Goal: Find contact information: Find contact information

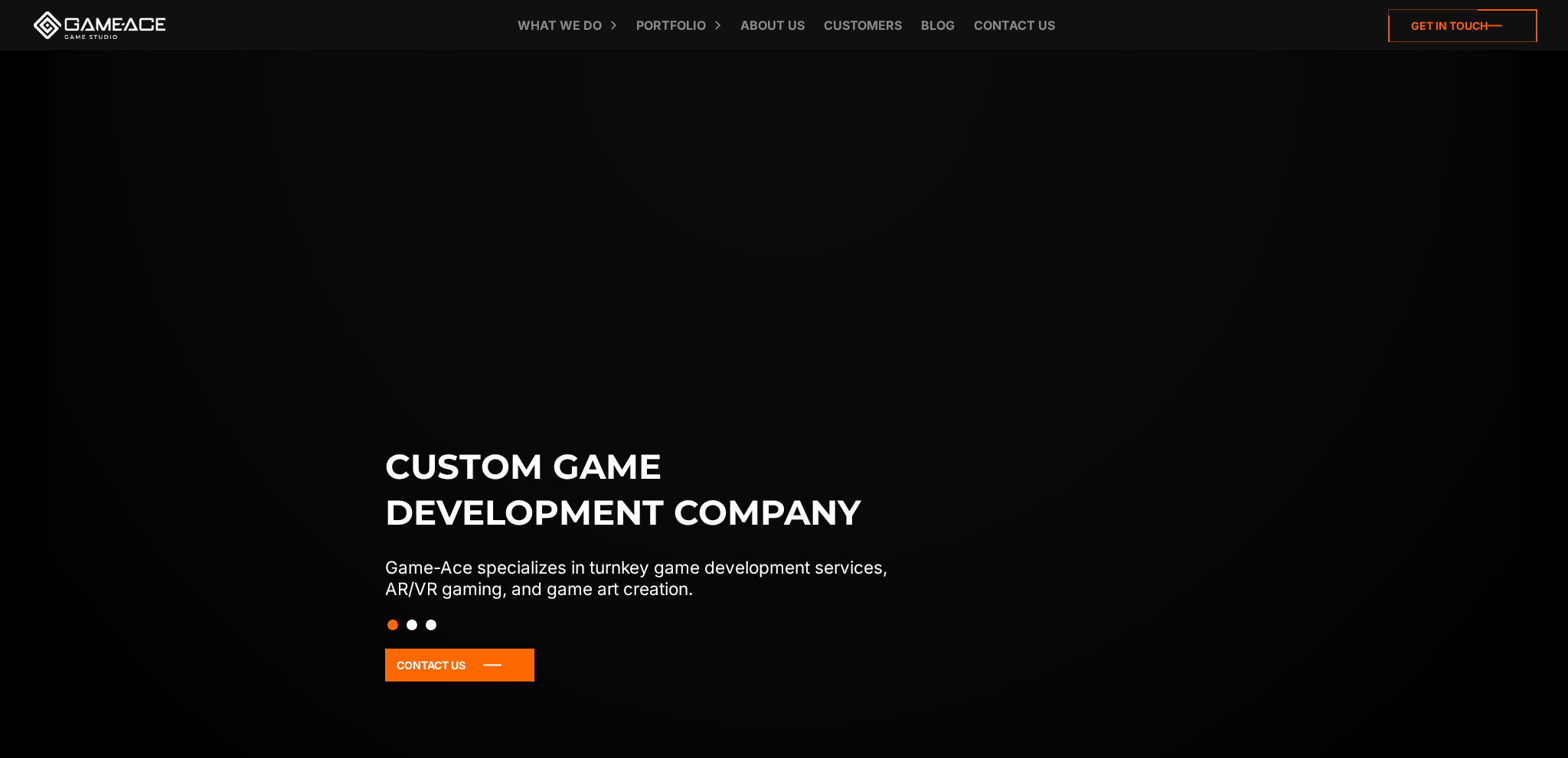
click at [1423, 22] on icon at bounding box center [1463, 25] width 149 height 33
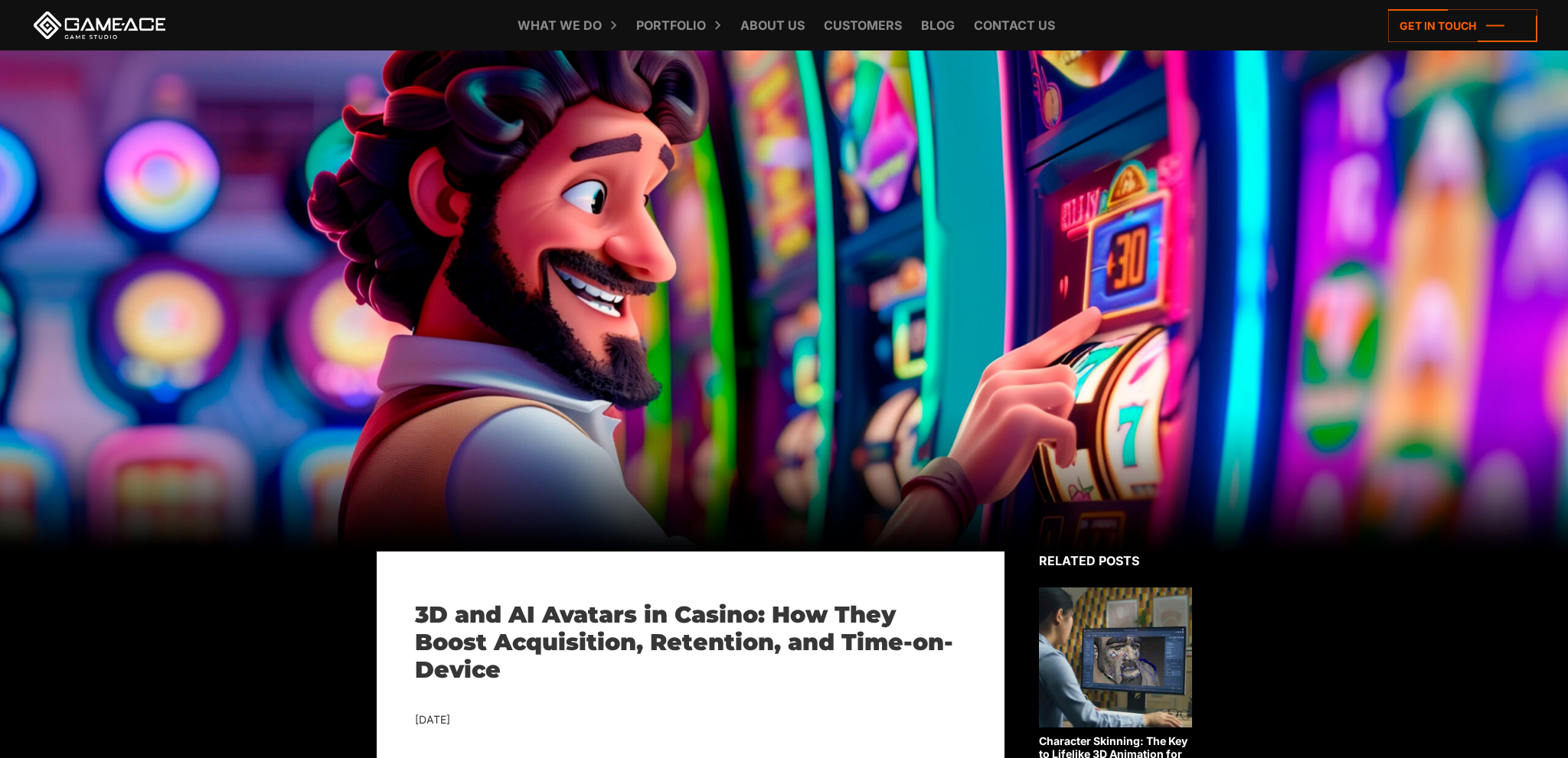
click at [741, 426] on div at bounding box center [784, 301] width 1568 height 501
